Goal: Transaction & Acquisition: Purchase product/service

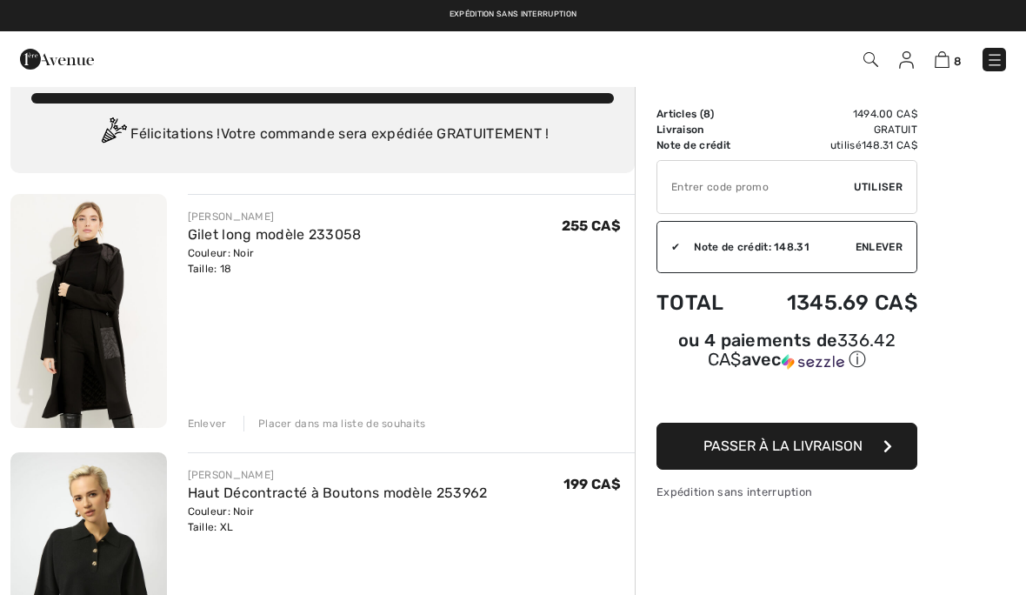
scroll to position [13, 0]
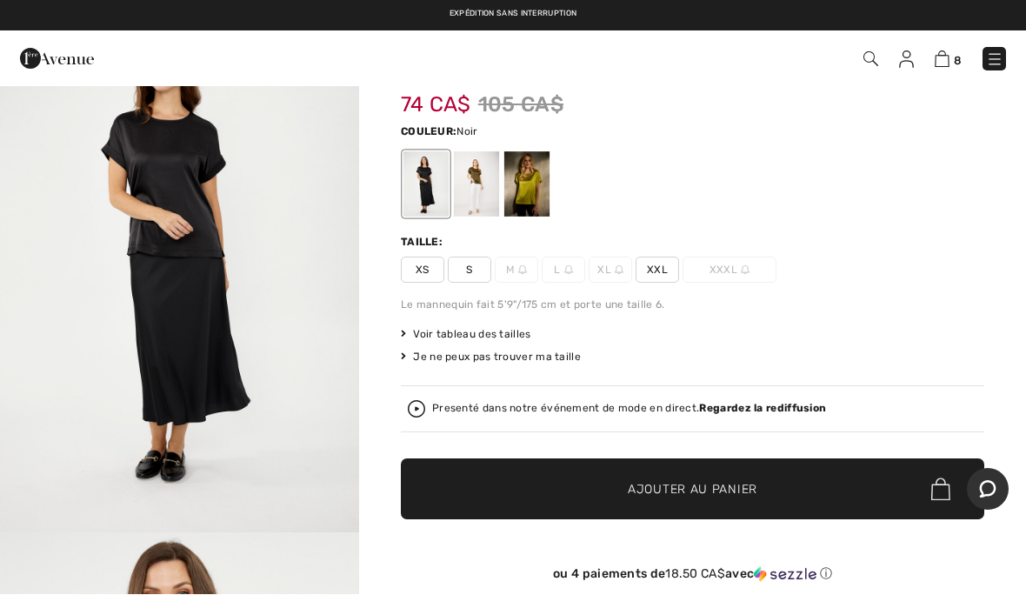
scroll to position [93, 0]
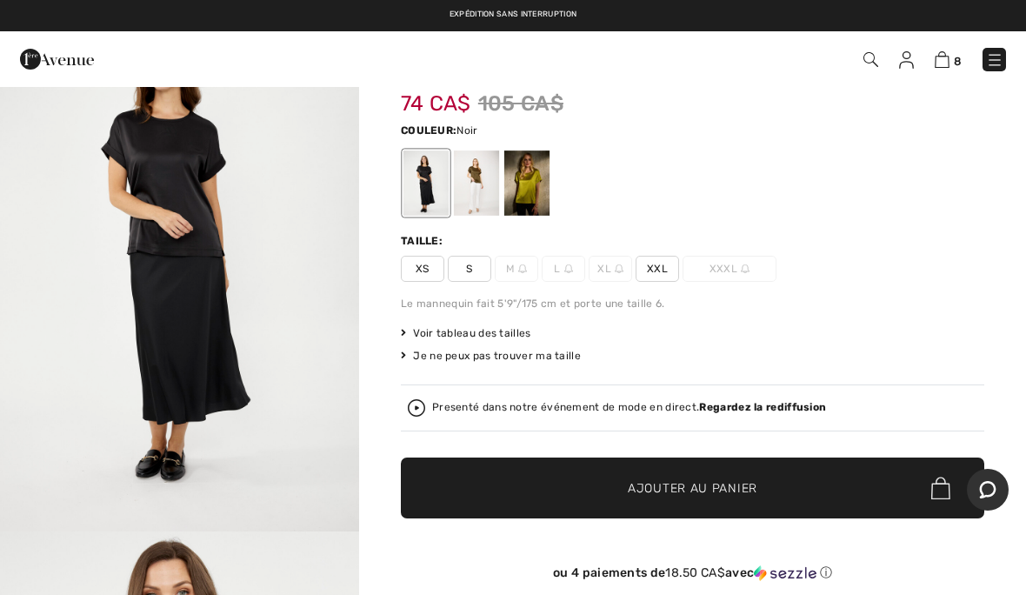
click at [662, 270] on span "XXL" at bounding box center [657, 269] width 43 height 26
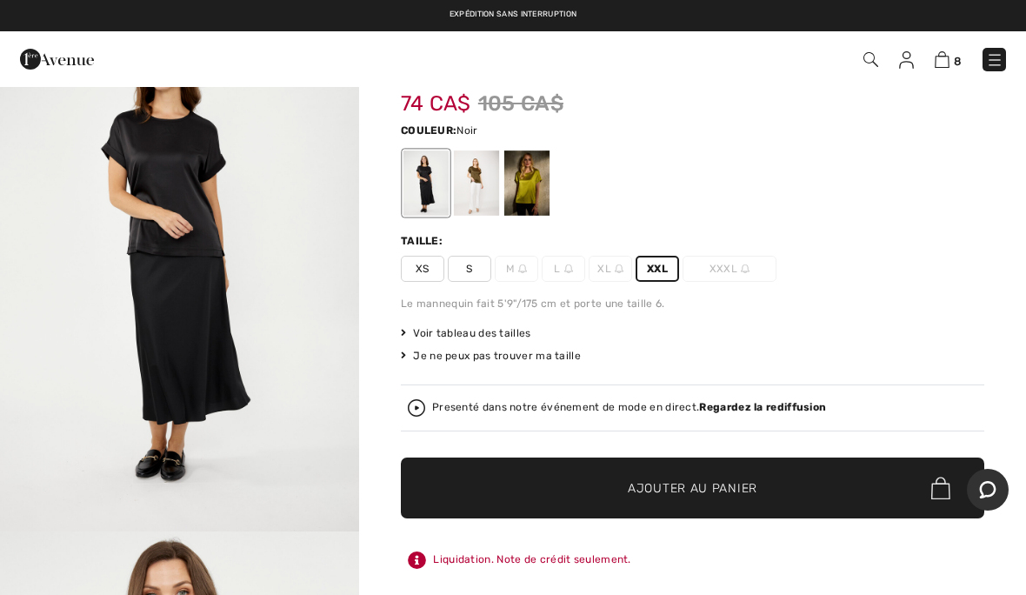
click at [744, 493] on span "Ajouter au panier" at bounding box center [693, 488] width 130 height 18
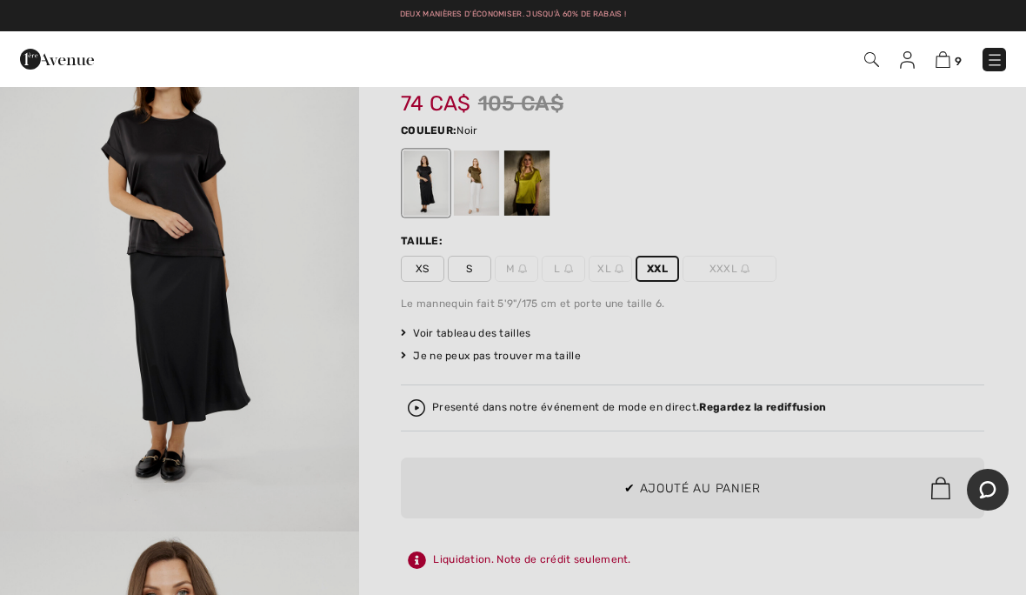
click at [934, 341] on div at bounding box center [513, 297] width 1026 height 595
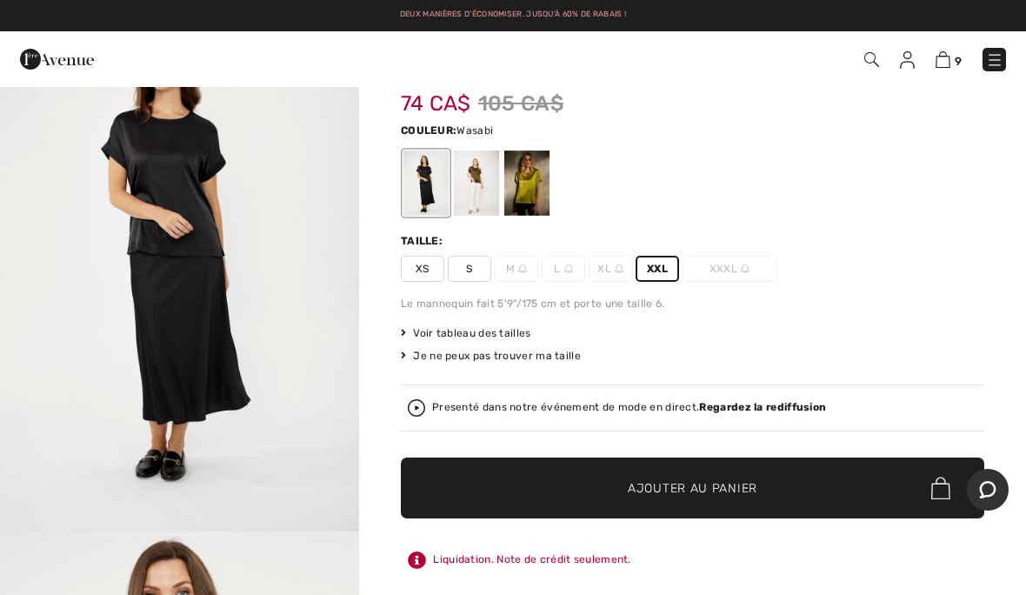
click at [532, 176] on div at bounding box center [526, 182] width 45 height 65
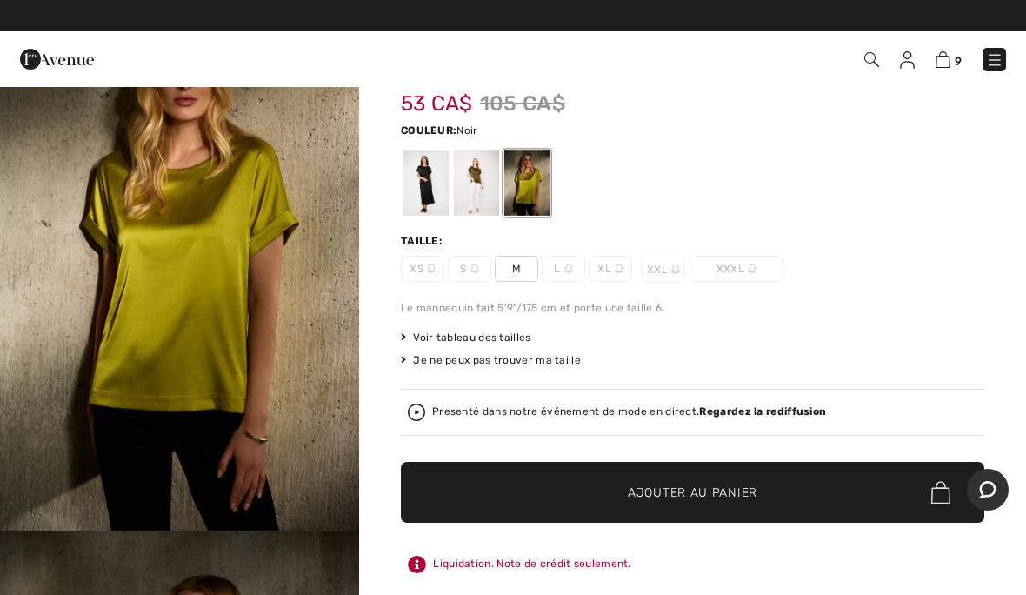
click at [422, 171] on div at bounding box center [425, 182] width 45 height 65
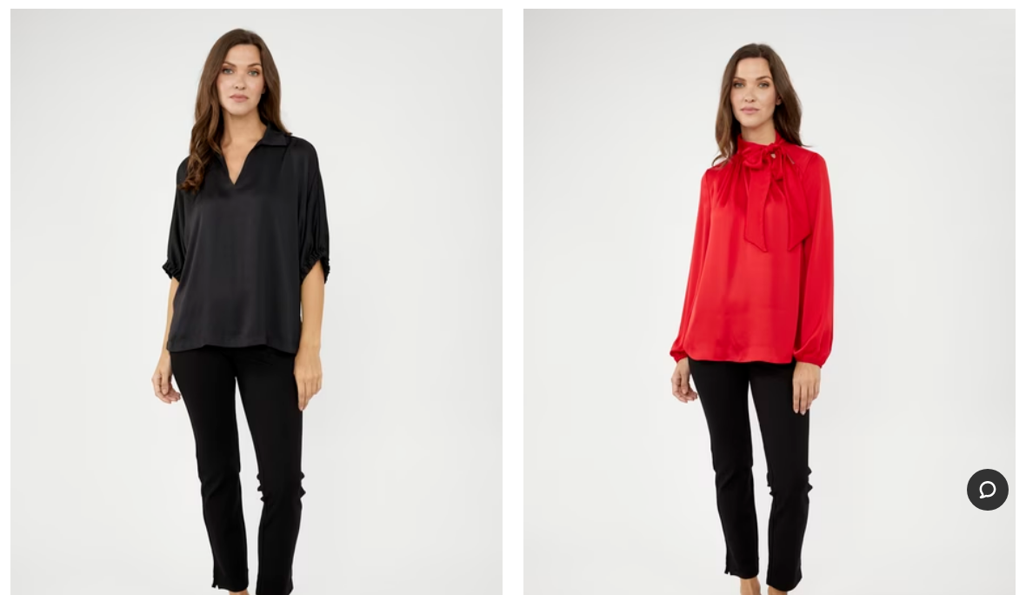
scroll to position [18204, 0]
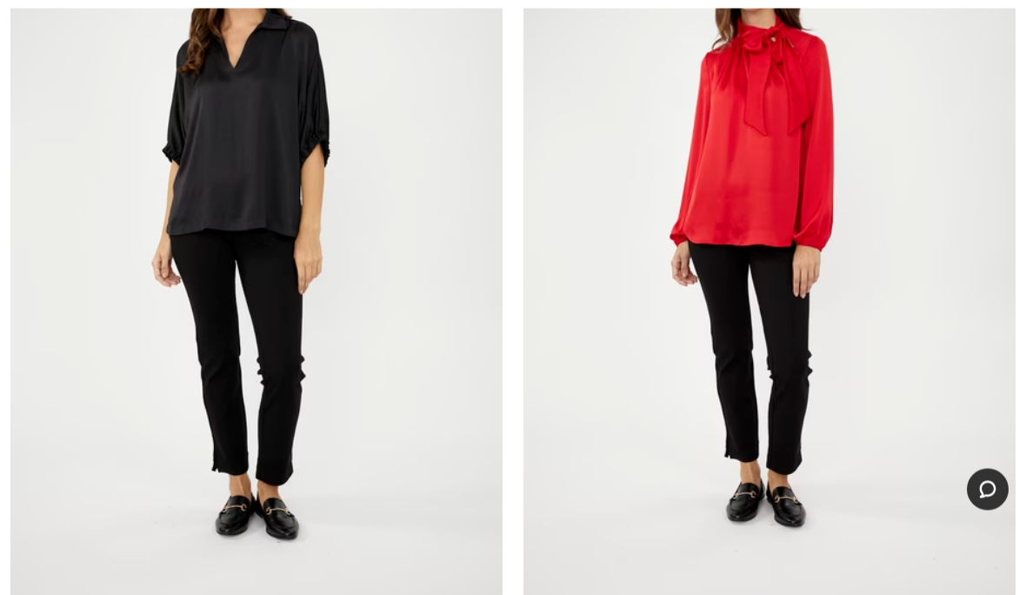
click at [354, 356] on img at bounding box center [256, 233] width 492 height 738
click at [357, 286] on img at bounding box center [256, 233] width 492 height 738
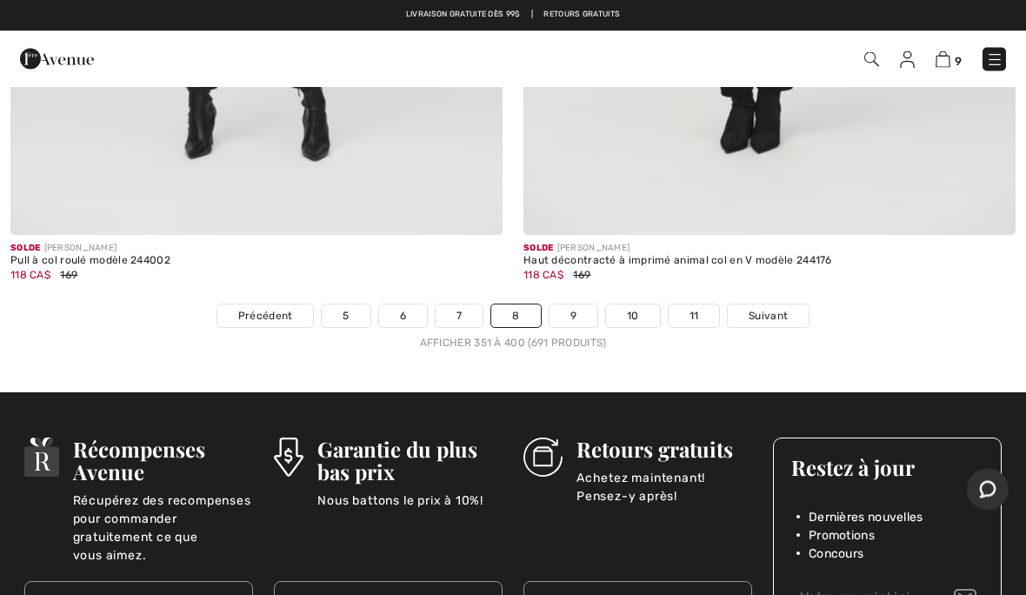
scroll to position [21161, 0]
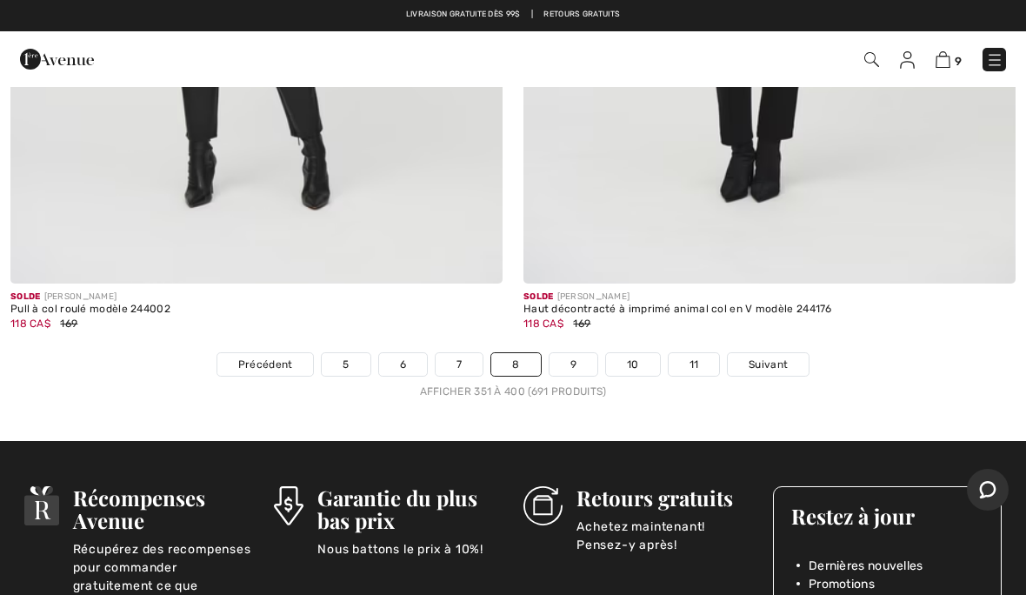
click at [776, 356] on span "Suivant" at bounding box center [768, 364] width 39 height 16
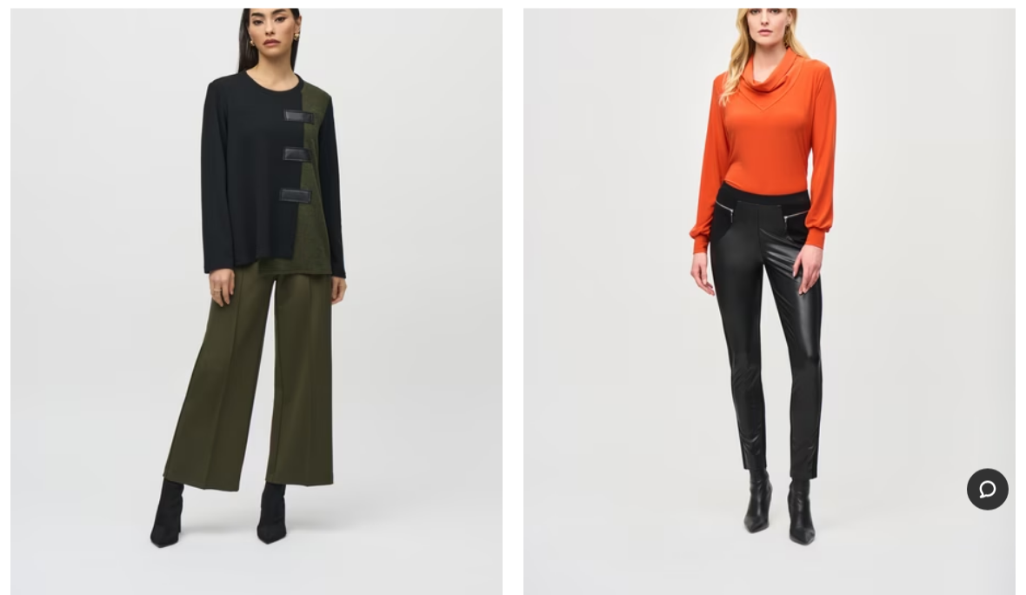
scroll to position [438, 0]
click at [109, 370] on img at bounding box center [256, 263] width 492 height 738
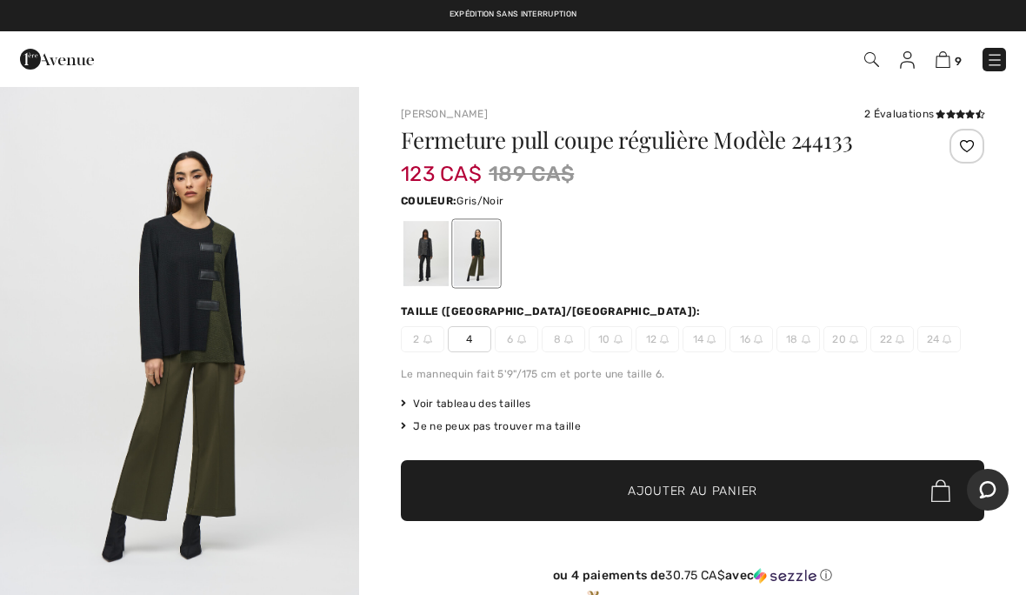
click at [423, 240] on div at bounding box center [425, 253] width 45 height 65
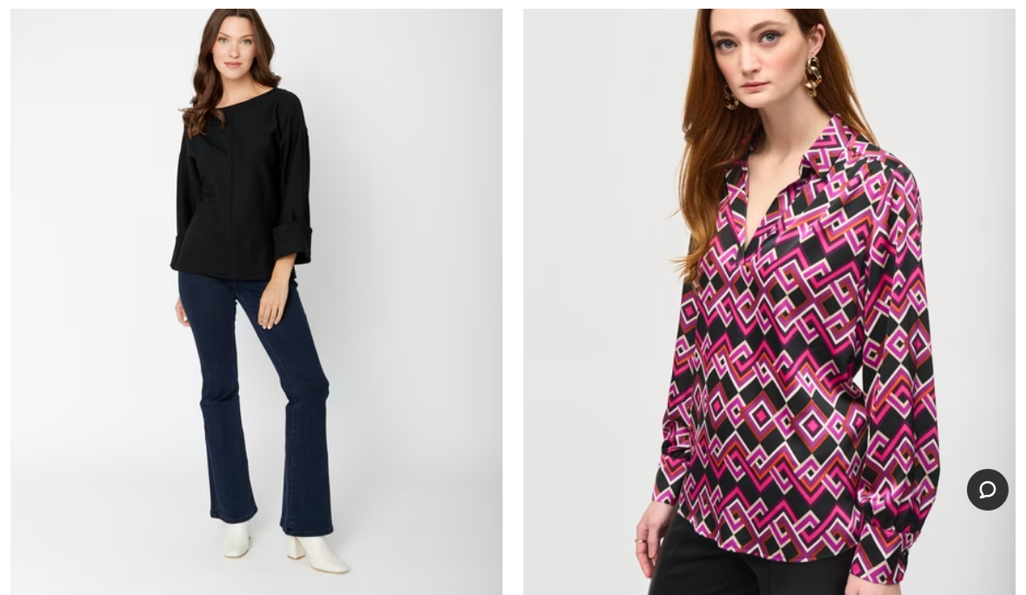
scroll to position [18970, 0]
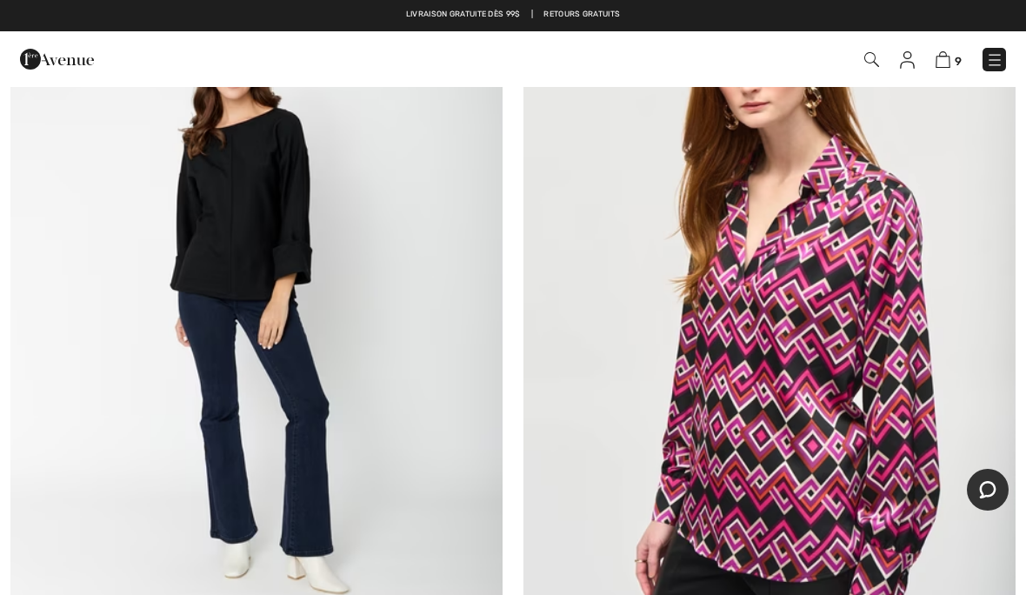
click at [138, 435] on img at bounding box center [256, 293] width 492 height 738
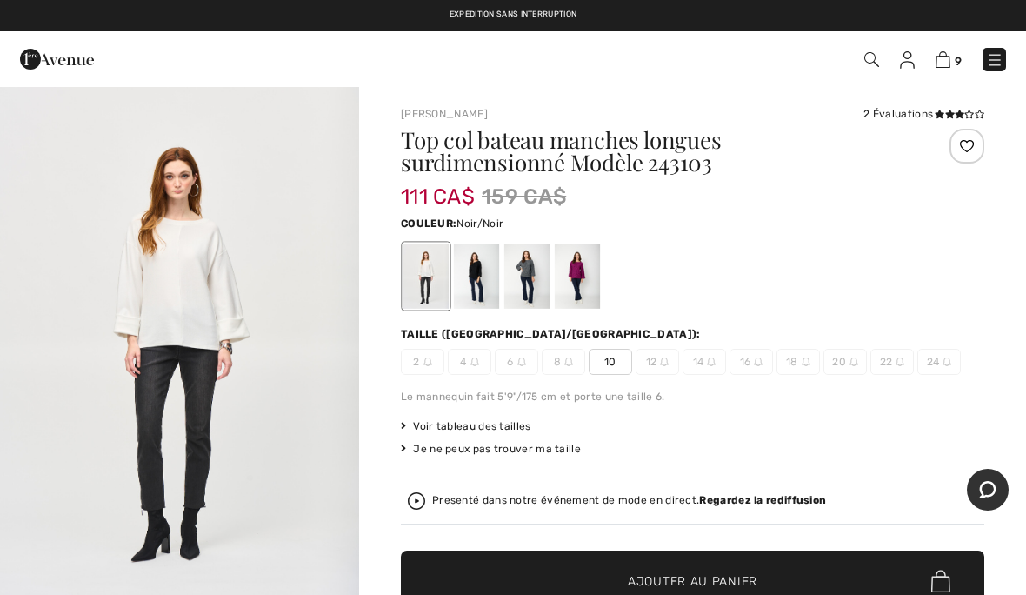
click at [470, 261] on div at bounding box center [476, 275] width 45 height 65
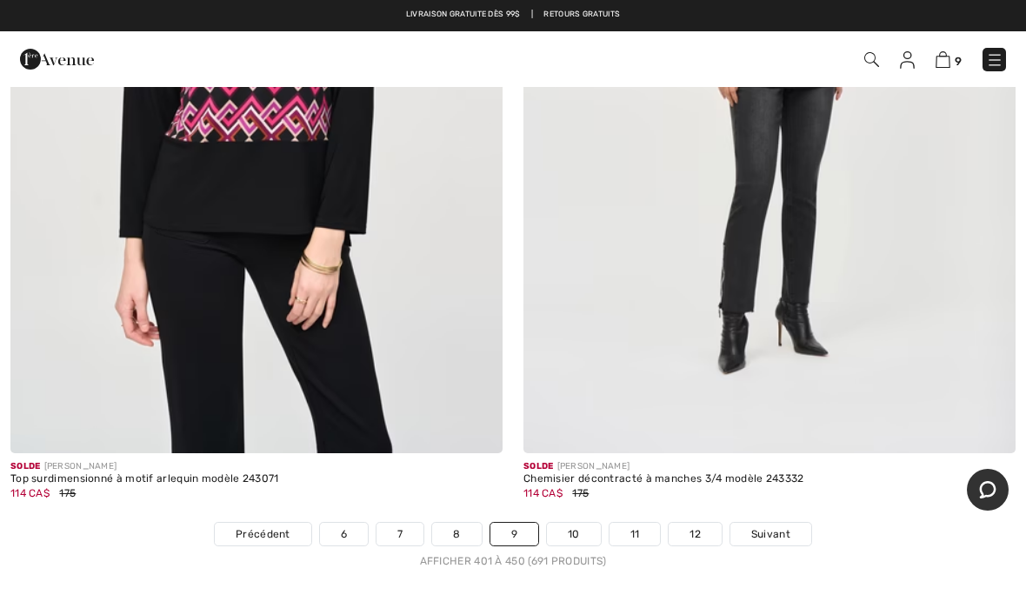
scroll to position [20984, 0]
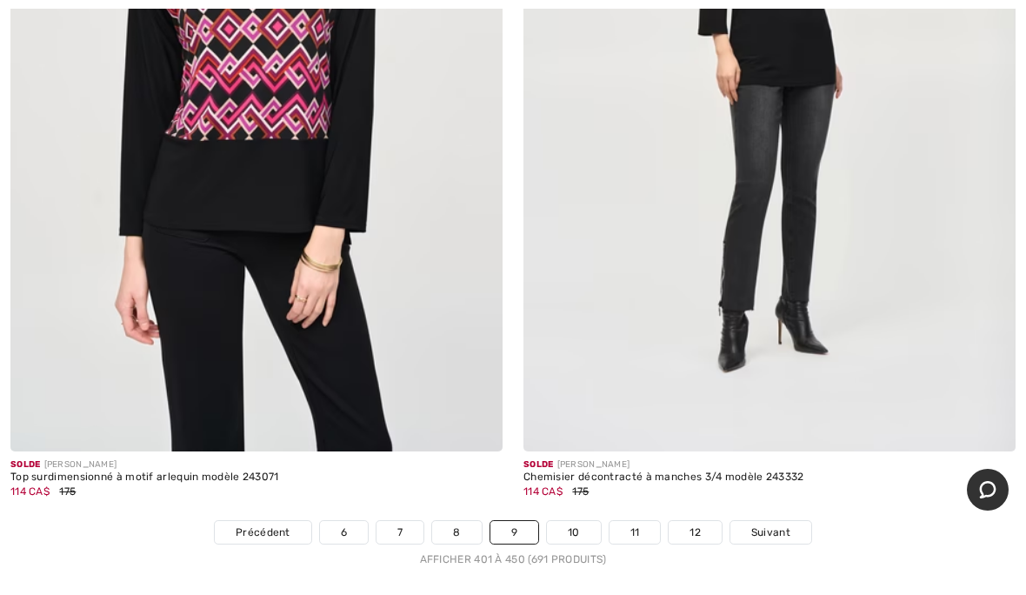
click at [770, 524] on span "Suivant" at bounding box center [770, 532] width 39 height 16
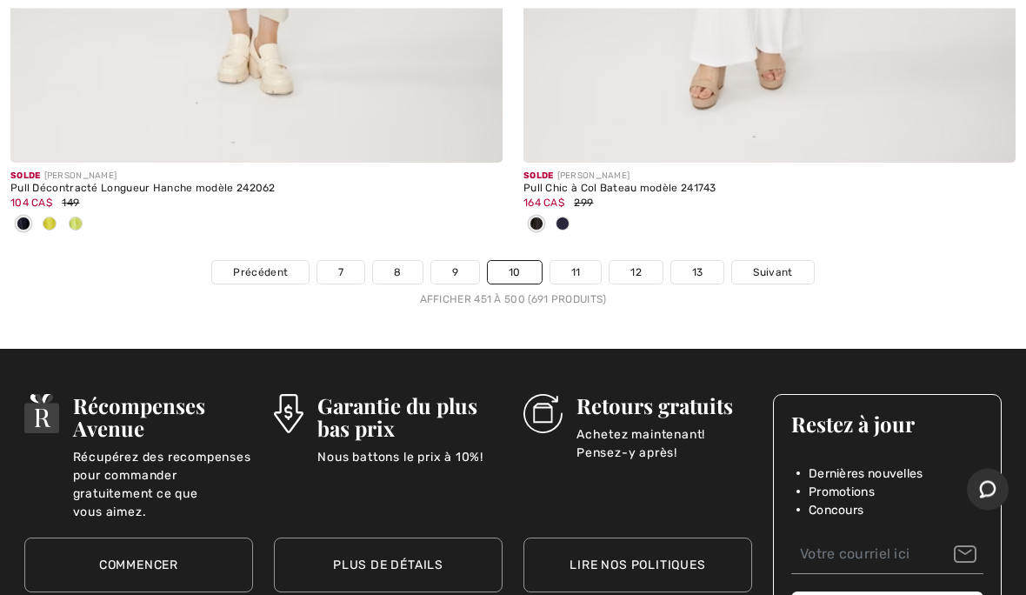
scroll to position [21307, 0]
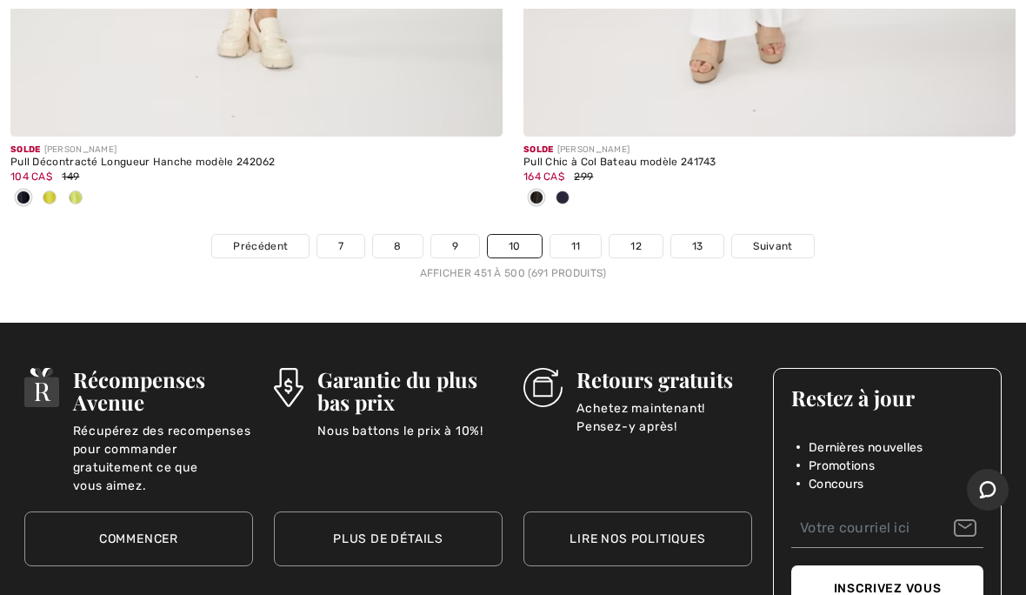
click at [757, 238] on span "Suivant" at bounding box center [772, 246] width 39 height 16
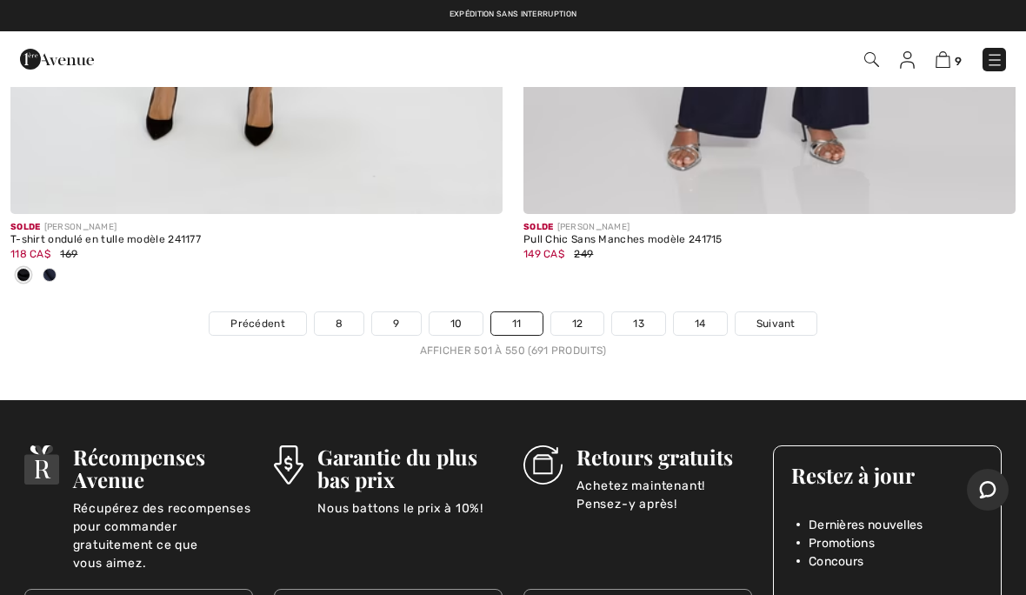
scroll to position [21257, 0]
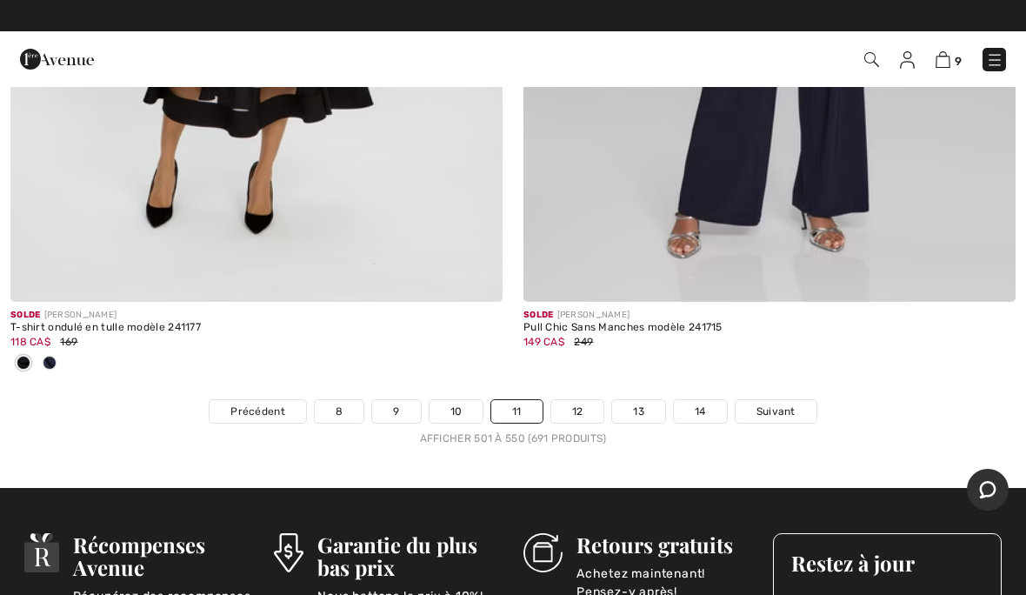
click at [798, 400] on link "Suivant" at bounding box center [776, 411] width 81 height 23
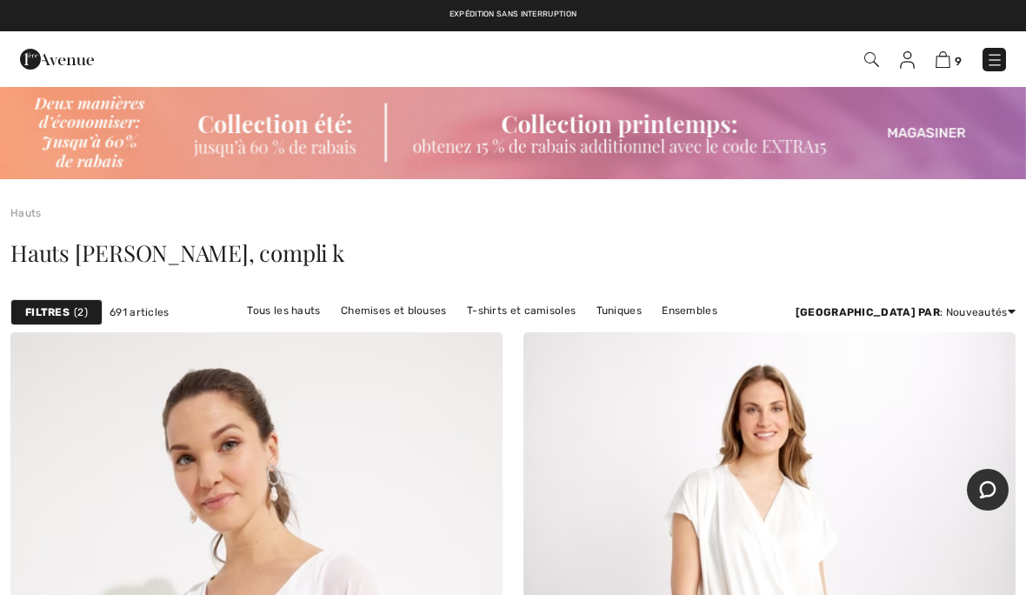
click at [948, 57] on img at bounding box center [943, 59] width 15 height 17
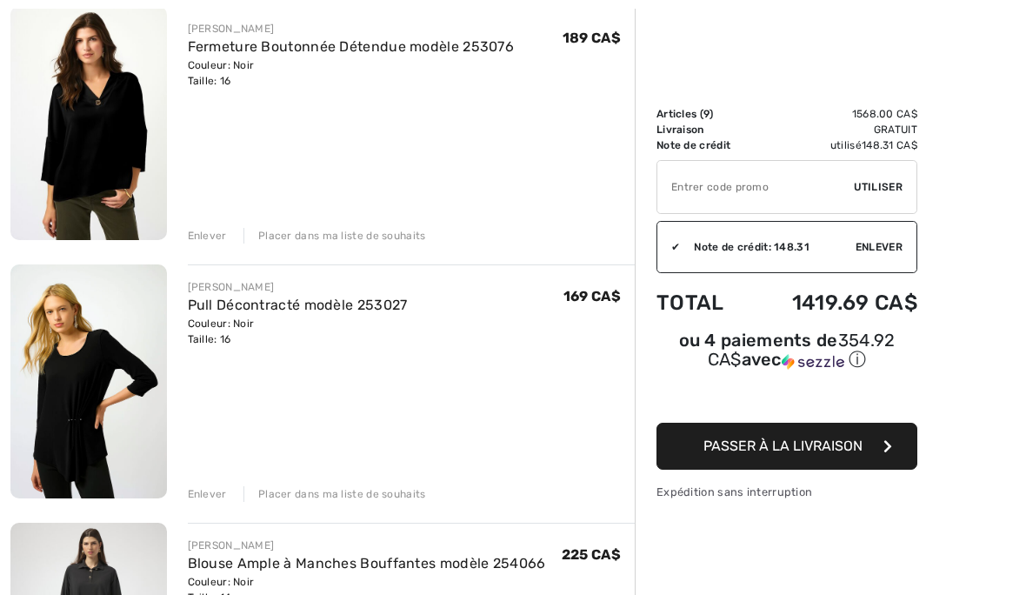
scroll to position [1002, 0]
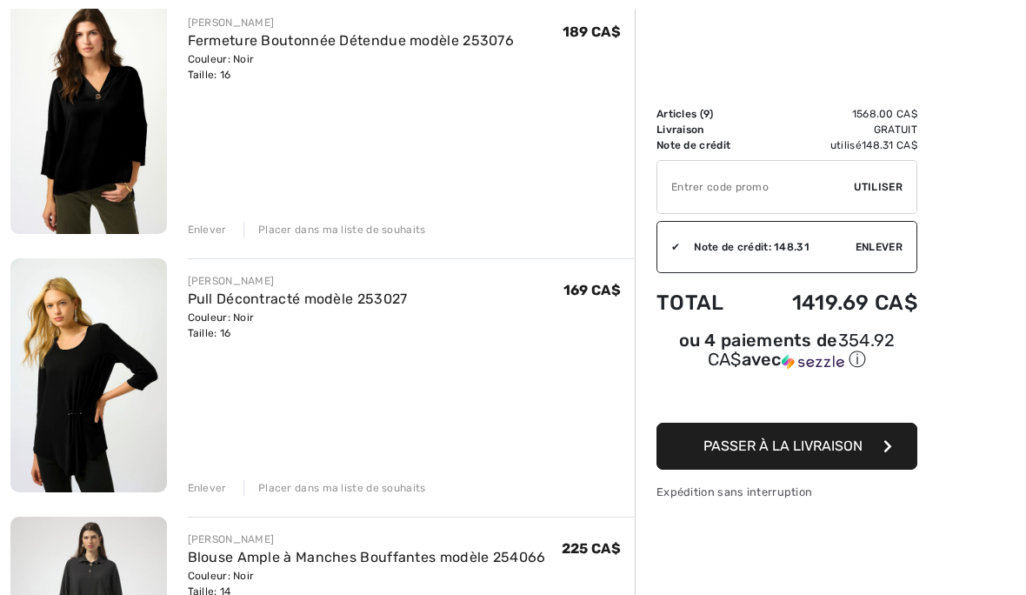
click at [336, 484] on div "Placer dans ma liste de souhaits" at bounding box center [334, 488] width 183 height 16
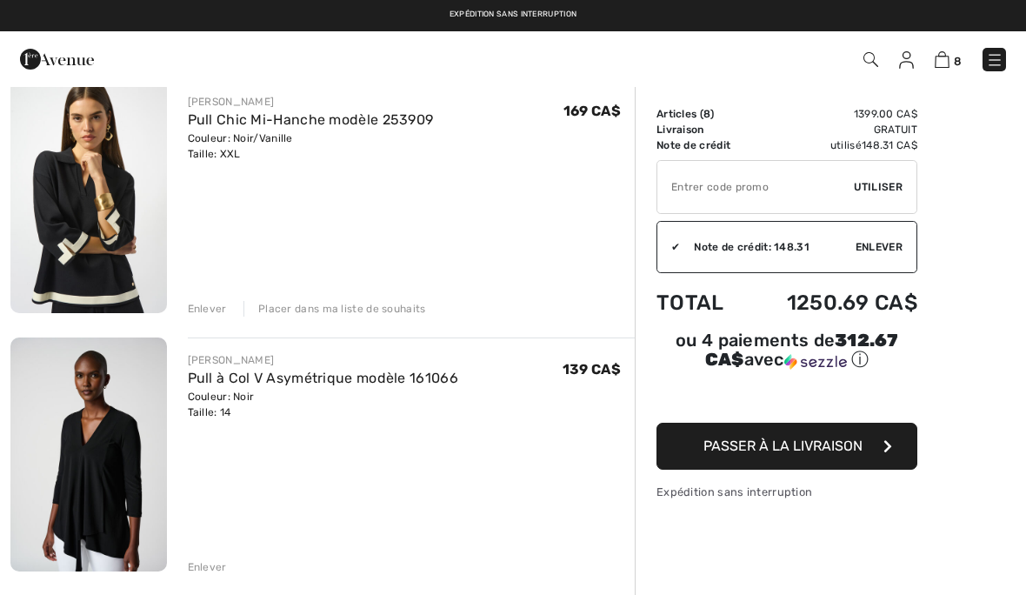
scroll to position [1438, 0]
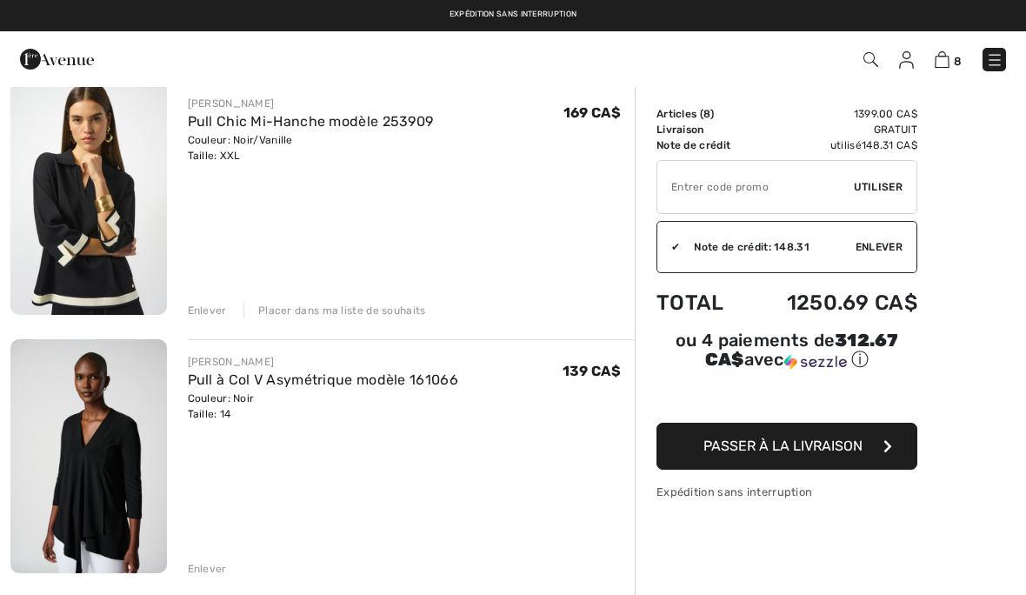
click at [190, 570] on div "Enlever" at bounding box center [207, 569] width 39 height 16
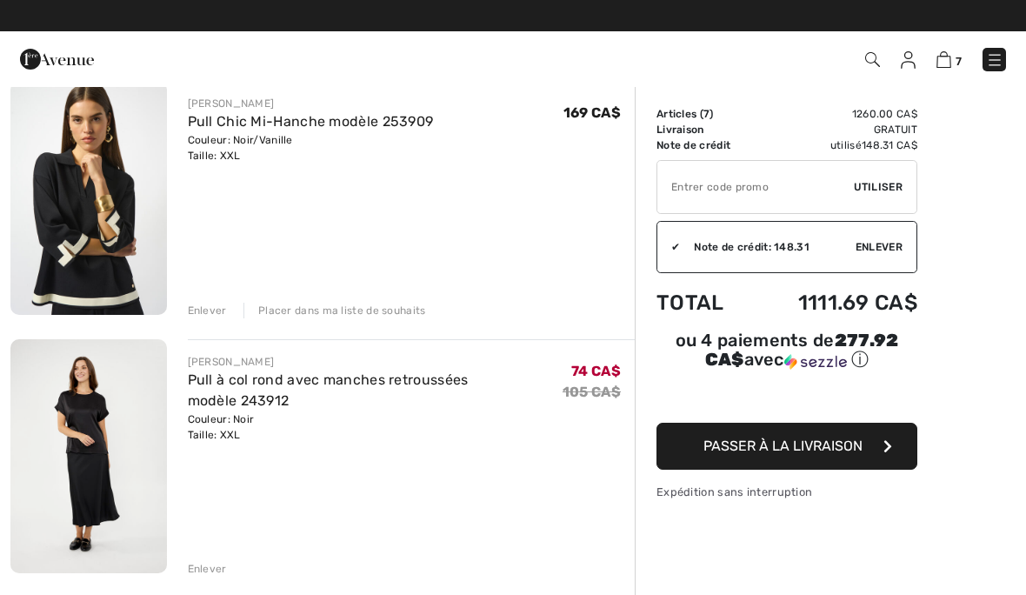
click at [203, 570] on div "Enlever" at bounding box center [207, 569] width 39 height 16
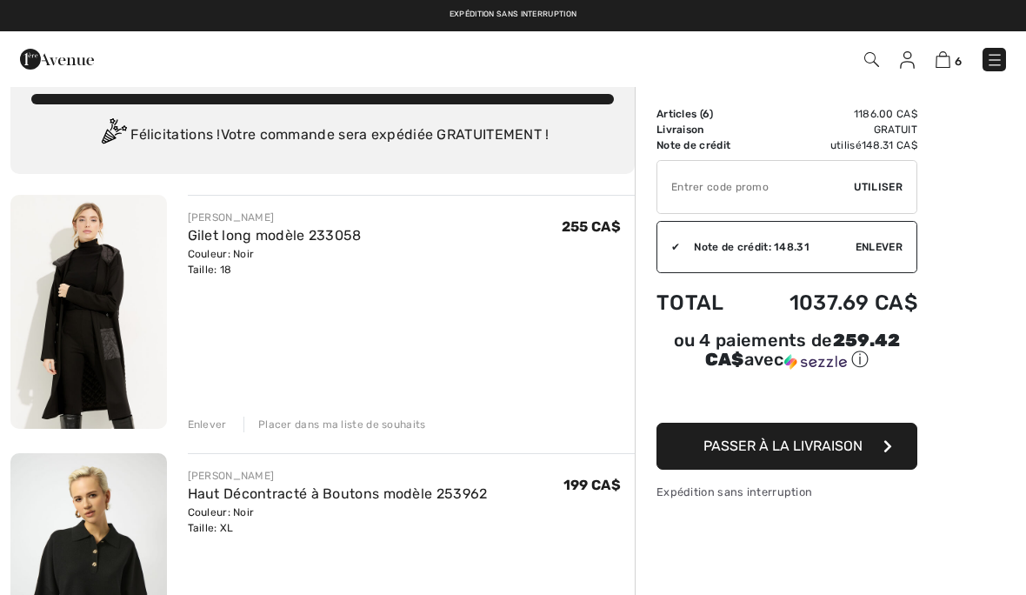
scroll to position [0, 0]
